Goal: Information Seeking & Learning: Find specific page/section

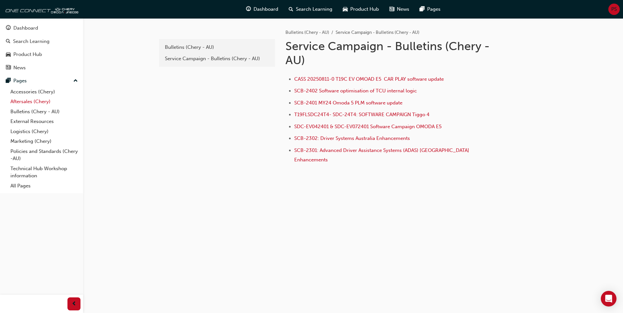
click at [29, 103] on link "Aftersales (Chery)" at bounding box center [44, 102] width 73 height 10
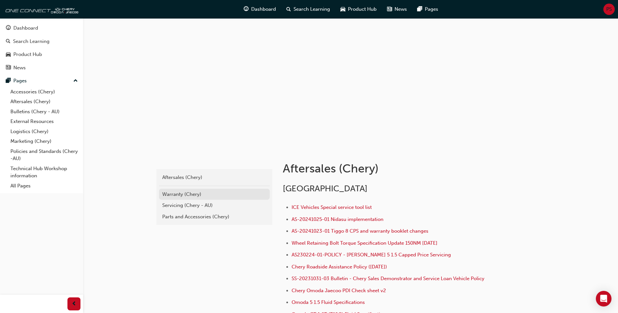
click at [179, 195] on div "Warranty (Chery)" at bounding box center [214, 194] width 104 height 7
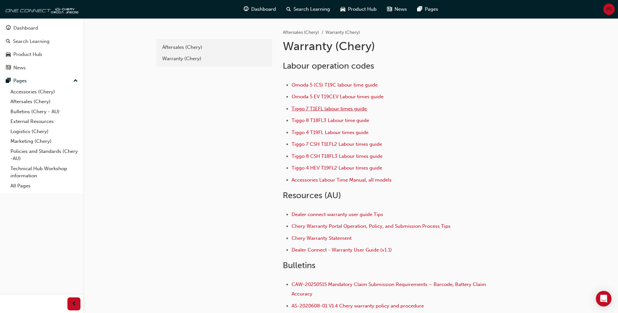
click at [318, 107] on span "Tiggo 7 T1EFL labour times guide" at bounding box center [328, 109] width 75 height 6
click at [342, 144] on span "Tiggo 7 CSH T1EFL2 Labour times guide" at bounding box center [336, 144] width 91 height 6
click at [319, 108] on span "Tiggo 7 T1EFL labour times guide" at bounding box center [328, 109] width 75 height 6
click at [313, 121] on span "Tiggo 8 T18FL3 Labour time guide" at bounding box center [330, 121] width 78 height 6
